Goal: Information Seeking & Learning: Find contact information

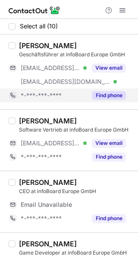
click at [105, 93] on button "Find phone" at bounding box center [109, 95] width 34 height 9
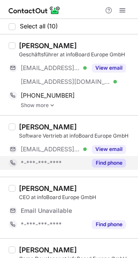
click at [115, 157] on div "Find phone" at bounding box center [106, 163] width 39 height 14
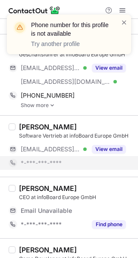
click at [48, 104] on link "Show more" at bounding box center [77, 105] width 112 height 6
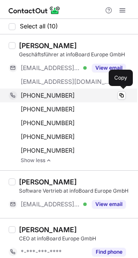
click at [65, 98] on span "+494031706542" at bounding box center [48, 96] width 54 height 8
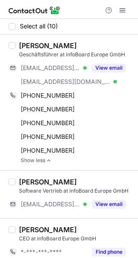
click at [25, 43] on div "Andreas Hinze" at bounding box center [48, 45] width 58 height 9
copy div "Andreas"
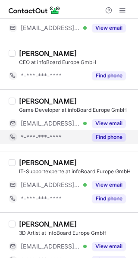
scroll to position [177, 0]
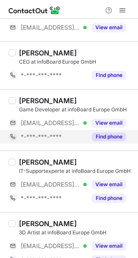
click at [106, 136] on button "Find phone" at bounding box center [109, 137] width 34 height 9
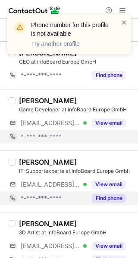
click at [106, 194] on button "Find phone" at bounding box center [109, 198] width 34 height 9
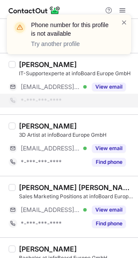
scroll to position [261, 0]
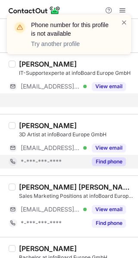
click at [112, 165] on div "Select all (10) Andreas Hinze Geschäftsführer at infoBoard Europe GmbH ***@info…" at bounding box center [69, 90] width 138 height 664
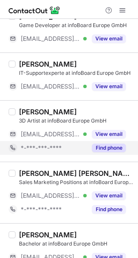
click at [116, 149] on button "Find phone" at bounding box center [109, 148] width 34 height 9
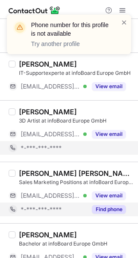
click at [99, 208] on button "Find phone" at bounding box center [109, 209] width 34 height 9
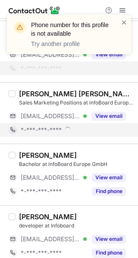
scroll to position [341, 0]
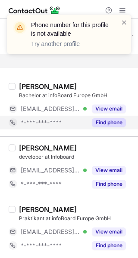
scroll to position [382, 0]
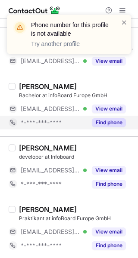
click at [113, 123] on button "Find phone" at bounding box center [109, 122] width 34 height 9
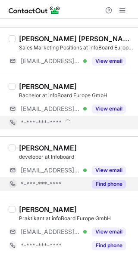
click at [113, 184] on button "Find phone" at bounding box center [109, 184] width 34 height 9
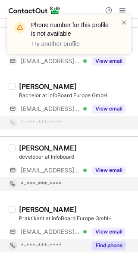
click at [112, 239] on div "Find phone" at bounding box center [106, 246] width 39 height 14
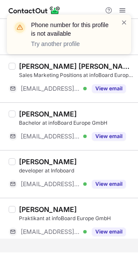
scroll to position [341, 0]
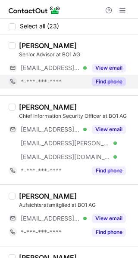
click at [106, 81] on button "Find phone" at bounding box center [109, 81] width 34 height 9
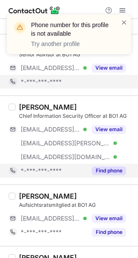
click at [100, 167] on button "Find phone" at bounding box center [109, 171] width 34 height 9
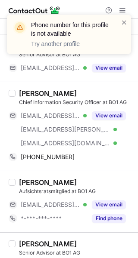
click at [100, 167] on div "Volker Bettag Chief Information Security Officer at BO1 AG ***@s-a-m-it.de Veri…" at bounding box center [69, 126] width 138 height 89
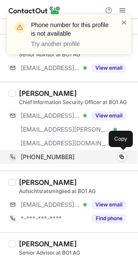
click at [105, 161] on div "+4961929517797 Copy" at bounding box center [67, 157] width 117 height 14
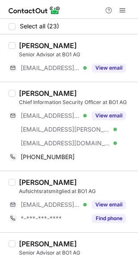
click at [31, 92] on div "Volker Bettag" at bounding box center [48, 93] width 58 height 9
copy div "Volker"
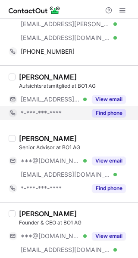
scroll to position [106, 0]
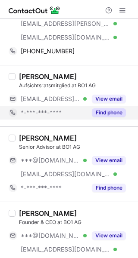
click at [104, 113] on button "Find phone" at bounding box center [109, 112] width 34 height 9
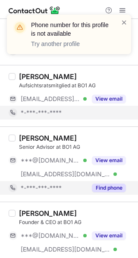
click at [112, 187] on button "Find phone" at bounding box center [109, 188] width 34 height 9
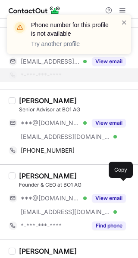
scroll to position [144, 0]
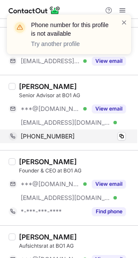
drag, startPoint x: 115, startPoint y: 147, endPoint x: 115, endPoint y: 137, distance: 9.9
click at [115, 137] on div "Richard Groeneveld Senior Advisor at BO1 AG ***@gmail.com Verified ***@bo1.de V…" at bounding box center [69, 112] width 138 height 75
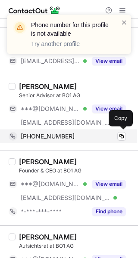
click at [115, 137] on div "+491733244253" at bounding box center [73, 137] width 105 height 8
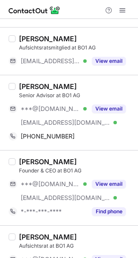
click at [34, 85] on div "Richard Groeneveld" at bounding box center [48, 86] width 58 height 9
copy div "Richard"
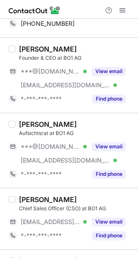
scroll to position [258, 0]
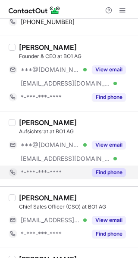
click at [99, 168] on button "Find phone" at bounding box center [109, 172] width 34 height 9
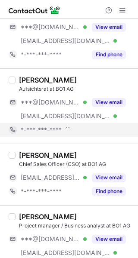
scroll to position [304, 0]
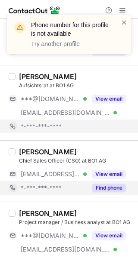
click at [107, 190] on button "Find phone" at bounding box center [109, 188] width 34 height 9
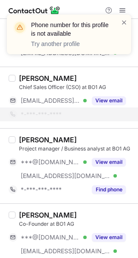
scroll to position [363, 0]
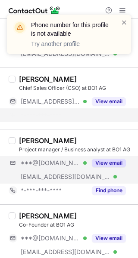
click at [108, 181] on div "Elena Zolenko Project manager / Business analyst at BO1 AG ***@gmail.com Verifi…" at bounding box center [73, 166] width 117 height 61
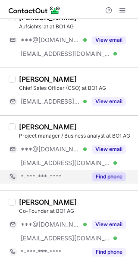
click at [108, 177] on button "Find phone" at bounding box center [109, 177] width 34 height 9
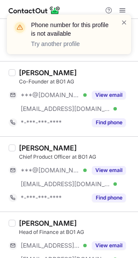
scroll to position [482, 0]
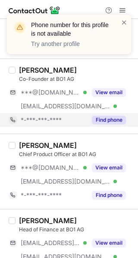
click at [116, 118] on button "Find phone" at bounding box center [109, 120] width 34 height 9
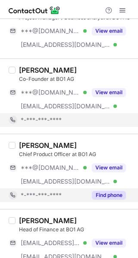
click at [115, 195] on button "Find phone" at bounding box center [109, 195] width 34 height 9
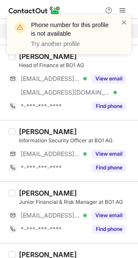
scroll to position [633, 0]
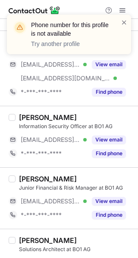
click at [117, 107] on div "Viktor Huwa Information Security Officer at BO1 AG ***@bo1.de Verified View ema…" at bounding box center [69, 137] width 138 height 62
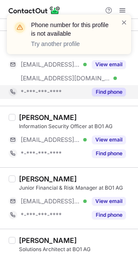
click at [118, 95] on div "Find phone" at bounding box center [106, 92] width 39 height 14
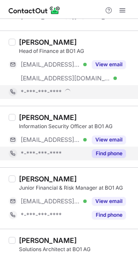
click at [112, 151] on button "Find phone" at bounding box center [109, 153] width 34 height 9
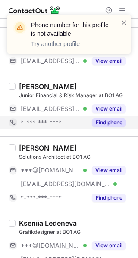
scroll to position [698, 0]
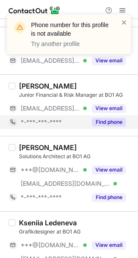
click at [112, 119] on button "Find phone" at bounding box center [109, 122] width 34 height 9
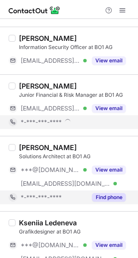
click at [104, 194] on button "Find phone" at bounding box center [109, 197] width 34 height 9
drag, startPoint x: 104, startPoint y: 194, endPoint x: 105, endPoint y: 190, distance: 4.4
click at [105, 191] on div "*-***-***-****" at bounding box center [67, 198] width 117 height 14
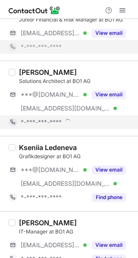
scroll to position [775, 0]
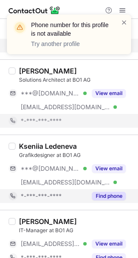
click at [106, 189] on div "Find phone" at bounding box center [106, 196] width 39 height 14
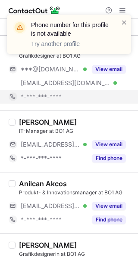
scroll to position [855, 0]
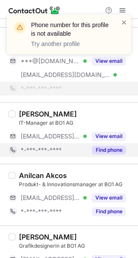
click at [111, 149] on button "Find phone" at bounding box center [109, 150] width 34 height 9
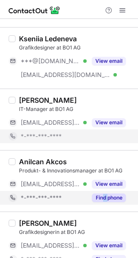
drag, startPoint x: 103, startPoint y: 205, endPoint x: 107, endPoint y: 196, distance: 9.6
click at [107, 196] on div "Anilcan Akcos Produkt- & Innovationsmanager at BO1 AG ***@bo1.de Verified View …" at bounding box center [69, 181] width 138 height 62
click at [107, 196] on button "Find phone" at bounding box center [109, 198] width 34 height 9
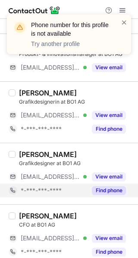
scroll to position [959, 0]
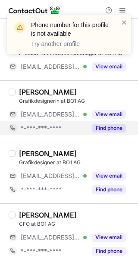
click at [112, 130] on button "Find phone" at bounding box center [109, 128] width 34 height 9
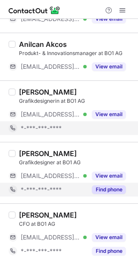
click at [108, 186] on button "Find phone" at bounding box center [109, 190] width 34 height 9
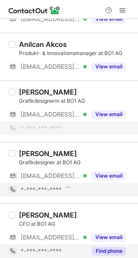
click at [108, 247] on button "Find phone" at bounding box center [109, 251] width 34 height 9
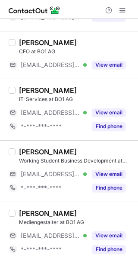
scroll to position [1106, 0]
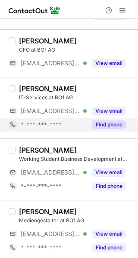
click at [115, 121] on button "Find phone" at bounding box center [109, 125] width 34 height 9
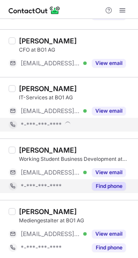
click at [110, 183] on button "Find phone" at bounding box center [109, 186] width 34 height 9
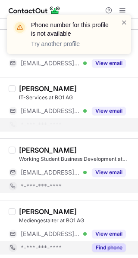
click at [112, 244] on button "Find phone" at bounding box center [109, 248] width 34 height 9
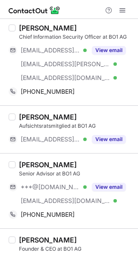
scroll to position [0, 0]
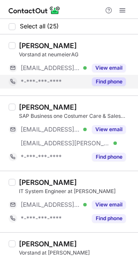
click at [98, 82] on button "Find phone" at bounding box center [109, 81] width 34 height 9
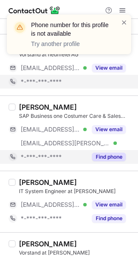
click at [108, 155] on button "Find phone" at bounding box center [109, 157] width 34 height 9
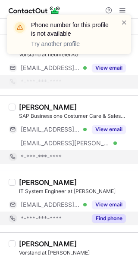
click at [107, 214] on button "Find phone" at bounding box center [109, 218] width 34 height 9
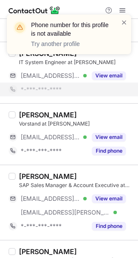
scroll to position [107, 0]
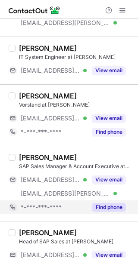
click at [99, 217] on div "Daniel Henke SAP Sales Manager & Account Executive at neumeier AG ***@ymail.com…" at bounding box center [69, 183] width 138 height 75
click at [108, 208] on button "Find phone" at bounding box center [109, 207] width 34 height 9
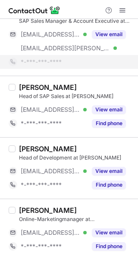
scroll to position [265, 0]
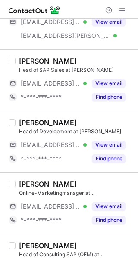
click at [108, 108] on div "Markus Weiner Head of SAP Sales at neumeier AG ***@neumeier-edv.de Verified Vie…" at bounding box center [69, 81] width 138 height 62
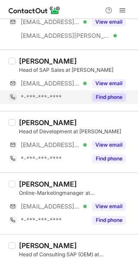
click at [110, 100] on button "Find phone" at bounding box center [109, 97] width 34 height 9
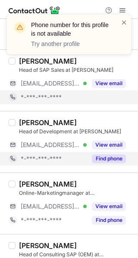
click at [114, 156] on button "Find phone" at bounding box center [109, 159] width 34 height 9
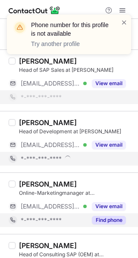
click at [111, 216] on button "Find phone" at bounding box center [109, 220] width 34 height 9
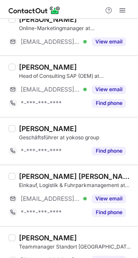
scroll to position [403, 0]
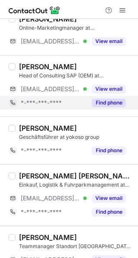
click at [108, 101] on button "Find phone" at bounding box center [109, 103] width 34 height 9
click at [103, 158] on div "Manuel Neumeier Geschäftsführer at yokoso group *-***-***-**** Find phone" at bounding box center [69, 141] width 138 height 48
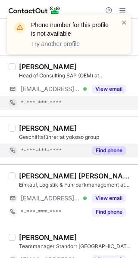
click at [109, 150] on button "Find phone" at bounding box center [109, 150] width 34 height 9
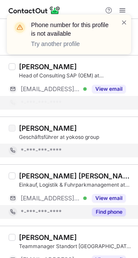
click at [106, 211] on button "Find phone" at bounding box center [109, 212] width 34 height 9
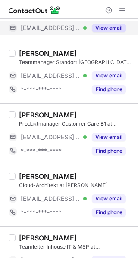
scroll to position [561, 0]
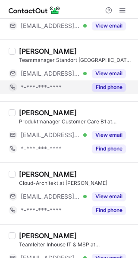
click at [109, 90] on div "Find phone" at bounding box center [106, 88] width 39 height 14
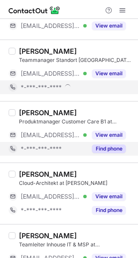
click at [106, 147] on button "Find phone" at bounding box center [109, 149] width 34 height 9
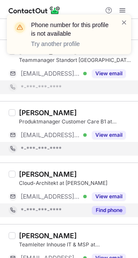
click at [105, 206] on button "Find phone" at bounding box center [109, 210] width 34 height 9
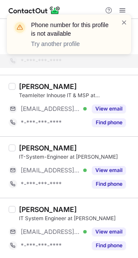
scroll to position [685, 0]
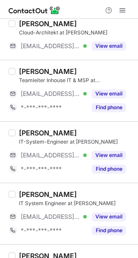
click at [121, 117] on div "Michael Fiefeck Teamleiter Inhouse IT & MSP at neumeier AG ***@neumeier-edv.de …" at bounding box center [69, 91] width 138 height 62
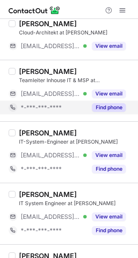
click at [115, 104] on button "Find phone" at bounding box center [109, 107] width 34 height 9
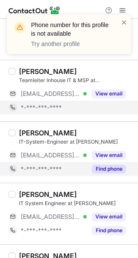
click at [112, 168] on button "Find phone" at bounding box center [109, 169] width 34 height 9
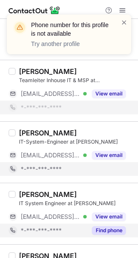
click at [112, 230] on button "Find phone" at bounding box center [109, 230] width 34 height 9
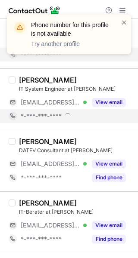
scroll to position [800, 0]
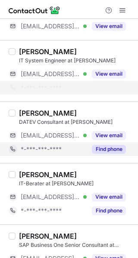
click at [109, 145] on button "Find phone" at bounding box center [109, 149] width 34 height 9
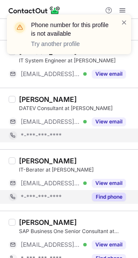
click at [110, 195] on button "Find phone" at bounding box center [109, 197] width 34 height 9
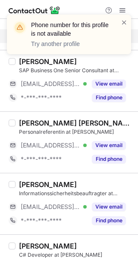
scroll to position [948, 0]
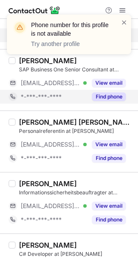
click at [105, 95] on button "Find phone" at bounding box center [109, 97] width 34 height 9
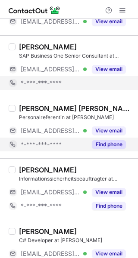
click at [113, 140] on button "Find phone" at bounding box center [109, 144] width 34 height 9
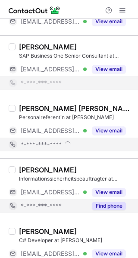
click at [107, 207] on button "Find phone" at bounding box center [109, 206] width 34 height 9
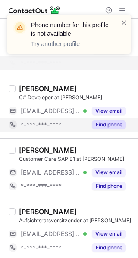
click at [118, 121] on button "Find phone" at bounding box center [109, 125] width 34 height 9
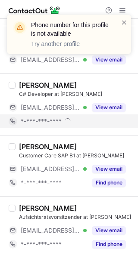
scroll to position [1050, 0]
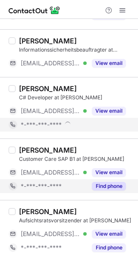
click at [111, 182] on button "Find phone" at bounding box center [109, 186] width 34 height 9
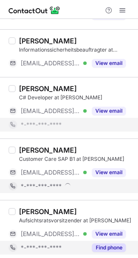
click at [117, 244] on button "Find phone" at bounding box center [109, 248] width 34 height 9
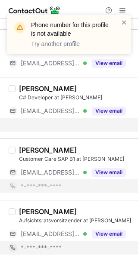
scroll to position [1036, 0]
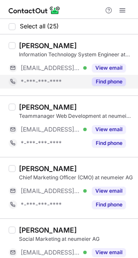
click at [113, 81] on button "Find phone" at bounding box center [109, 81] width 34 height 9
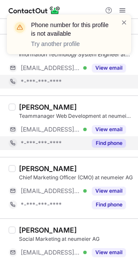
click at [112, 146] on button "Find phone" at bounding box center [109, 143] width 34 height 9
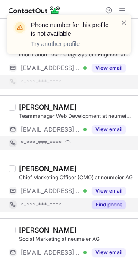
click at [111, 204] on button "Find phone" at bounding box center [109, 205] width 34 height 9
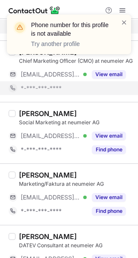
scroll to position [116, 0]
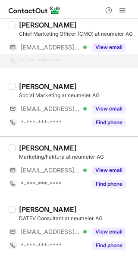
click at [114, 135] on div "Sabine Schwertsik Social Marketing at neumeier AG ***@neumeier-edv.de Verified …" at bounding box center [69, 106] width 138 height 62
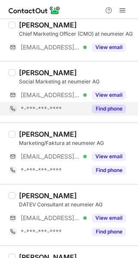
click at [115, 126] on div "Elke Kerscher Marketing/Faktura at neumeier AG ***@neumeier-edv.de Verified Vie…" at bounding box center [69, 154] width 138 height 62
click at [116, 112] on button "Find phone" at bounding box center [109, 109] width 34 height 9
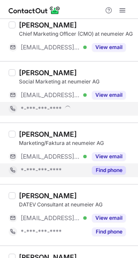
click at [119, 167] on button "Find phone" at bounding box center [109, 170] width 34 height 9
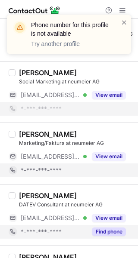
click at [110, 230] on button "Find phone" at bounding box center [109, 232] width 34 height 9
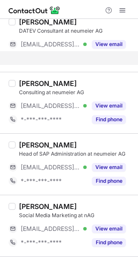
scroll to position [263, 0]
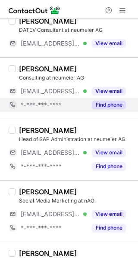
click at [107, 103] on button "Find phone" at bounding box center [109, 105] width 34 height 9
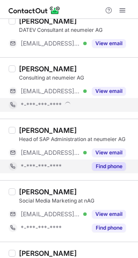
click at [106, 165] on button "Find phone" at bounding box center [109, 166] width 34 height 9
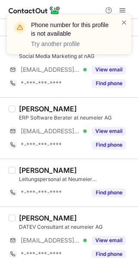
scroll to position [372, 0]
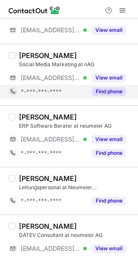
click at [116, 88] on button "Find phone" at bounding box center [109, 91] width 34 height 9
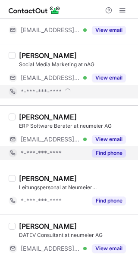
click at [107, 149] on button "Find phone" at bounding box center [109, 153] width 34 height 9
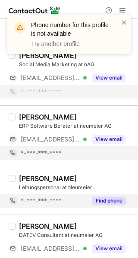
click at [108, 194] on div "Find phone" at bounding box center [106, 201] width 39 height 14
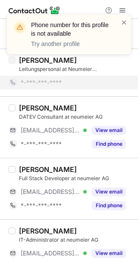
scroll to position [469, 0]
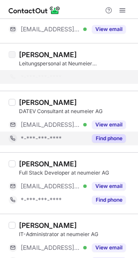
click at [111, 140] on button "Find phone" at bounding box center [109, 138] width 34 height 9
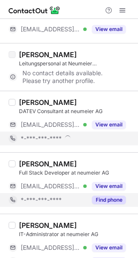
click at [111, 193] on div "Find phone" at bounding box center [106, 200] width 39 height 14
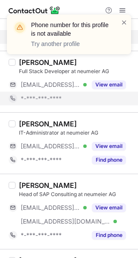
scroll to position [571, 0]
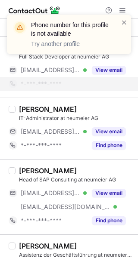
click at [109, 152] on div "Marc Mendl IT-Administrator at neumeier AG ***@neumeier-edv.de Verified View em…" at bounding box center [69, 129] width 138 height 62
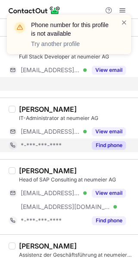
click at [115, 143] on div "Select all (25) Benedikt Weiherer Information Technology System Engineer at neu…" at bounding box center [69, 163] width 138 height 1430
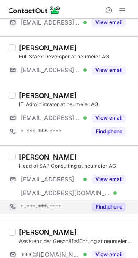
click at [110, 208] on button "Find phone" at bounding box center [109, 207] width 34 height 9
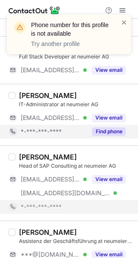
click at [108, 125] on div "Find phone" at bounding box center [106, 132] width 39 height 14
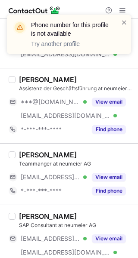
click at [108, 125] on button "Find phone" at bounding box center [109, 129] width 34 height 9
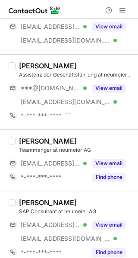
scroll to position [697, 0]
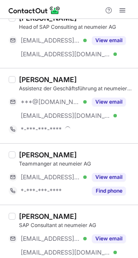
click at [108, 126] on div "*-***-***-****" at bounding box center [73, 130] width 105 height 8
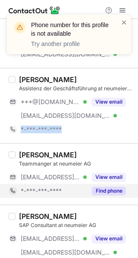
click at [112, 187] on button "Find phone" at bounding box center [109, 191] width 34 height 9
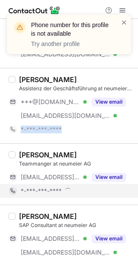
click at [112, 187] on div "*-***-***-****" at bounding box center [73, 191] width 105 height 8
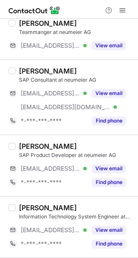
scroll to position [833, 0]
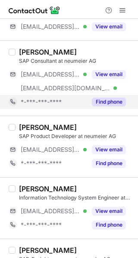
click at [109, 103] on button "Find phone" at bounding box center [109, 102] width 34 height 9
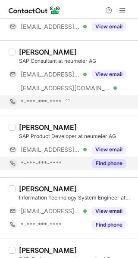
click at [111, 160] on button "Find phone" at bounding box center [109, 163] width 34 height 9
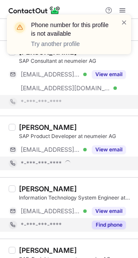
click at [113, 221] on button "Find phone" at bounding box center [109, 225] width 34 height 9
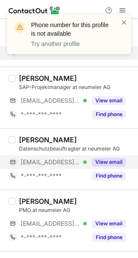
scroll to position [978, 0]
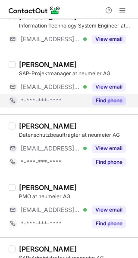
click at [112, 110] on div "Christoph Steindl SAP-Projektmanager at neumeier AG ***@neumeier-edv.de Verifie…" at bounding box center [69, 84] width 138 height 62
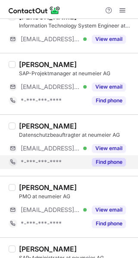
click at [111, 160] on button "Find phone" at bounding box center [109, 162] width 34 height 9
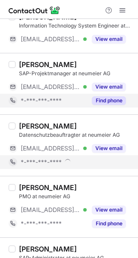
click at [118, 98] on button "Find phone" at bounding box center [109, 100] width 34 height 9
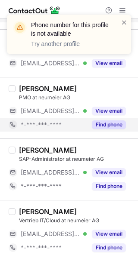
click at [105, 124] on button "Find phone" at bounding box center [109, 125] width 34 height 9
click at [108, 191] on div "Benedikt Hagengruber SAP-Administrator at neumeier AG ***@neumeier-edv.de Verif…" at bounding box center [69, 170] width 138 height 62
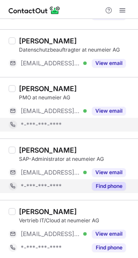
click at [116, 182] on button "Find phone" at bounding box center [109, 186] width 34 height 9
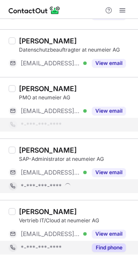
click at [108, 246] on button "Find phone" at bounding box center [109, 248] width 34 height 9
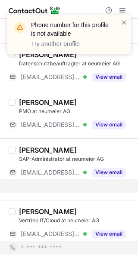
scroll to position [1022, 0]
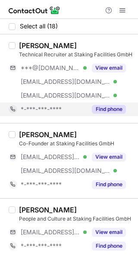
click at [104, 109] on button "Find phone" at bounding box center [109, 109] width 34 height 9
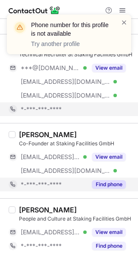
click at [110, 186] on button "Find phone" at bounding box center [109, 184] width 34 height 9
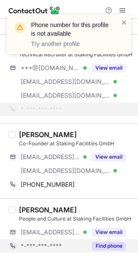
click at [115, 243] on button "Find phone" at bounding box center [109, 246] width 34 height 9
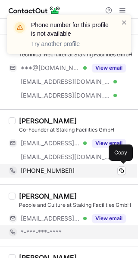
click at [118, 175] on div "[PHONE_NUMBER] Copy" at bounding box center [67, 171] width 117 height 14
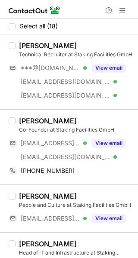
click at [36, 119] on div "[PERSON_NAME]" at bounding box center [48, 121] width 58 height 9
copy div "[PERSON_NAME]"
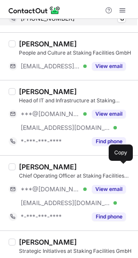
scroll to position [156, 0]
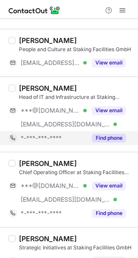
click at [110, 133] on div "Find phone" at bounding box center [106, 138] width 39 height 14
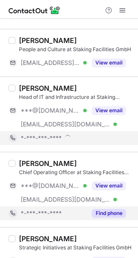
click at [118, 210] on button "Find phone" at bounding box center [109, 213] width 34 height 9
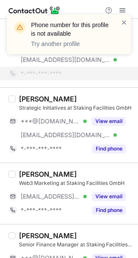
scroll to position [282, 0]
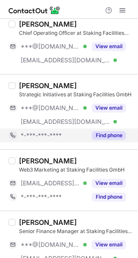
click at [114, 133] on button "Find phone" at bounding box center [109, 135] width 34 height 9
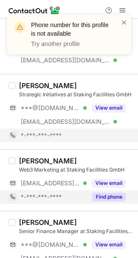
click at [108, 191] on div "Find phone" at bounding box center [106, 197] width 39 height 14
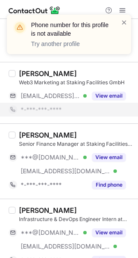
scroll to position [380, 0]
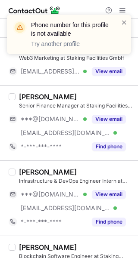
drag, startPoint x: 108, startPoint y: 147, endPoint x: 108, endPoint y: 155, distance: 7.7
click at [108, 155] on div "[PERSON_NAME] Senior Finance Manager at Staking Facilities GmbH ***@[DOMAIN_NAM…" at bounding box center [69, 122] width 138 height 75
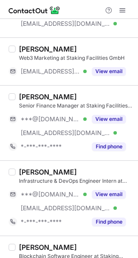
click at [108, 155] on div "[PERSON_NAME] Senior Finance Manager at Staking Facilities GmbH ***@[DOMAIN_NAM…" at bounding box center [69, 122] width 138 height 75
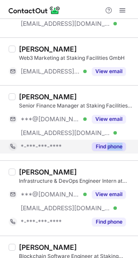
click at [112, 146] on button "Find phone" at bounding box center [109, 146] width 34 height 9
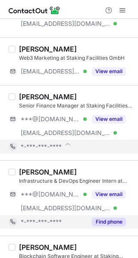
click at [110, 220] on button "Find phone" at bounding box center [109, 222] width 34 height 9
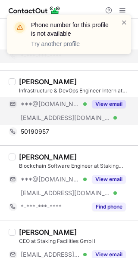
scroll to position [493, 0]
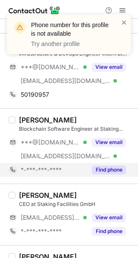
click at [115, 170] on button "Find phone" at bounding box center [109, 170] width 34 height 9
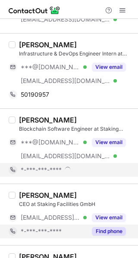
click at [105, 233] on button "Find phone" at bounding box center [109, 231] width 34 height 9
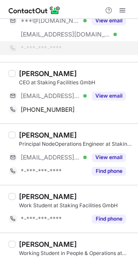
scroll to position [616, 0]
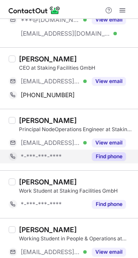
drag, startPoint x: 112, startPoint y: 166, endPoint x: 112, endPoint y: 161, distance: 4.7
click at [112, 161] on div "[PERSON_NAME] Principal NodeOperations Engineer at Staking Facilities GmbH [EMA…" at bounding box center [69, 140] width 138 height 62
click at [112, 161] on div "Find phone" at bounding box center [106, 157] width 39 height 14
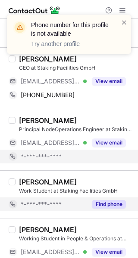
click at [96, 208] on div "Find phone" at bounding box center [106, 205] width 39 height 14
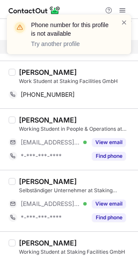
scroll to position [726, 0]
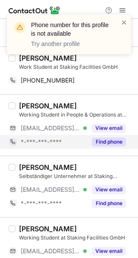
click at [116, 140] on button "Find phone" at bounding box center [109, 142] width 34 height 9
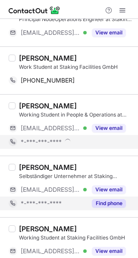
click at [110, 201] on button "Find phone" at bounding box center [109, 203] width 34 height 9
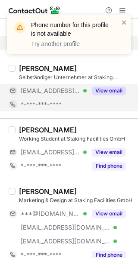
scroll to position [828, 0]
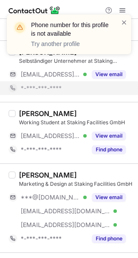
click at [112, 159] on div "[PERSON_NAME] Working Student at [GEOGRAPHIC_DATA] Facilities GmbH [EMAIL_ADDRE…" at bounding box center [69, 133] width 138 height 62
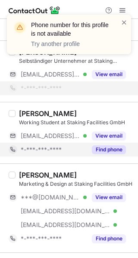
click at [118, 146] on button "Find phone" at bounding box center [109, 150] width 34 height 9
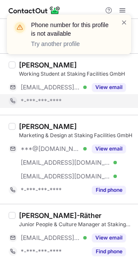
scroll to position [867, 0]
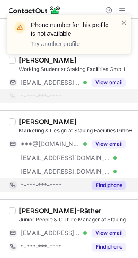
click at [106, 186] on button "Find phone" at bounding box center [109, 185] width 34 height 9
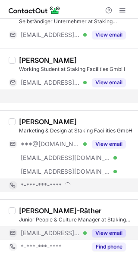
scroll to position [854, 0]
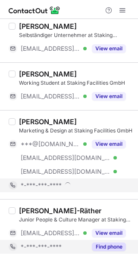
click at [108, 240] on div "Find phone" at bounding box center [106, 247] width 39 height 14
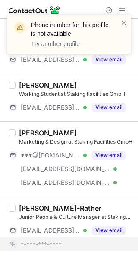
scroll to position [840, 0]
